Goal: Task Accomplishment & Management: Manage account settings

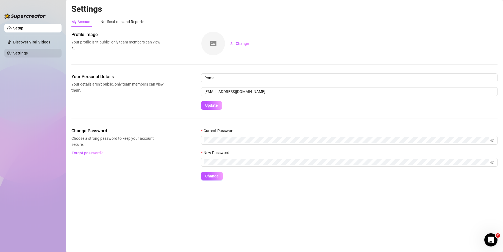
click at [21, 51] on link "Settings" at bounding box center [20, 53] width 15 height 4
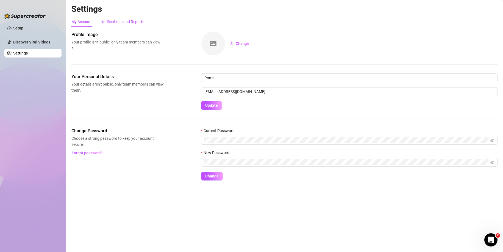
click at [129, 24] on div "Notifications and Reports" at bounding box center [123, 22] width 44 height 6
